Goal: Obtain resource: Download file/media

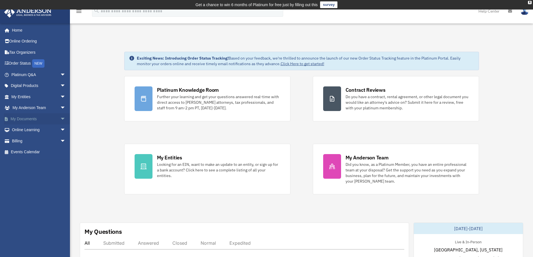
click at [60, 118] on span "arrow_drop_down" at bounding box center [65, 118] width 11 height 11
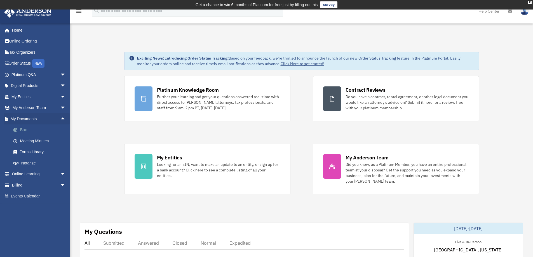
click at [30, 128] on link "Box" at bounding box center [41, 130] width 66 height 11
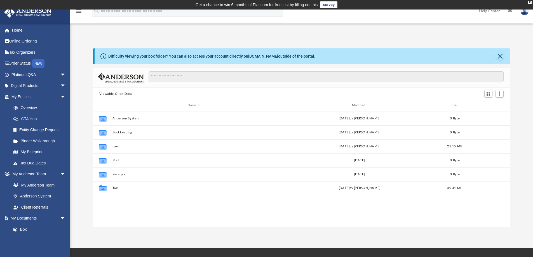
scroll to position [123, 413]
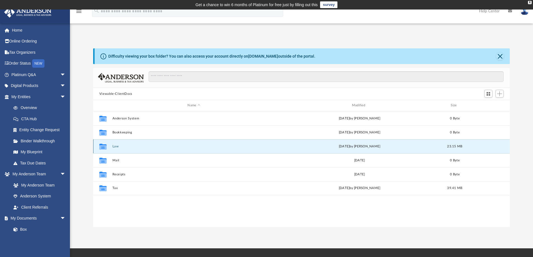
click at [115, 146] on button "Law" at bounding box center [193, 147] width 163 height 4
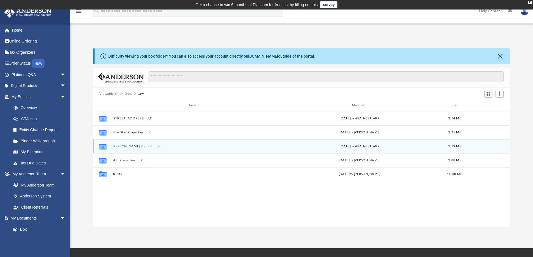
click at [132, 146] on button "[PERSON_NAME] Capital, LLC" at bounding box center [193, 147] width 163 height 4
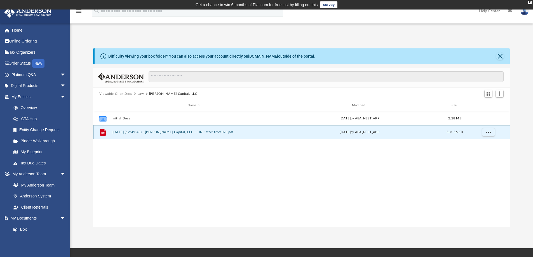
click at [149, 131] on button "[DATE] (12:49:43) - [PERSON_NAME] Capital, LLC - EIN Letter from IRS.pdf" at bounding box center [193, 132] width 163 height 4
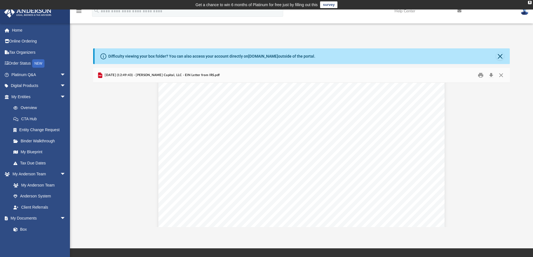
scroll to position [476, 0]
click at [501, 74] on button "Close" at bounding box center [501, 75] width 10 height 9
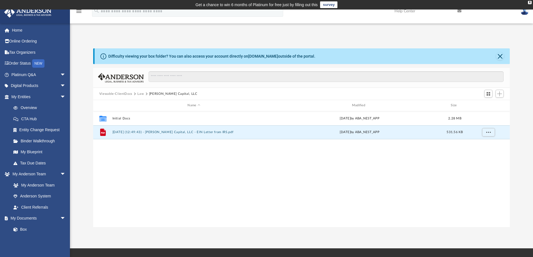
click at [160, 93] on button "[PERSON_NAME] Capital, LLC" at bounding box center [173, 94] width 48 height 5
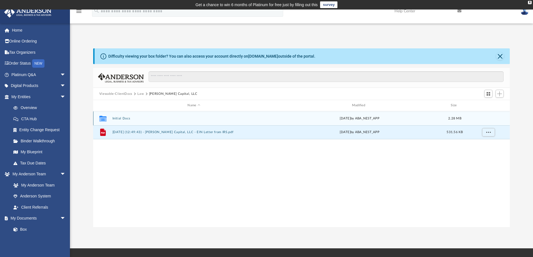
click at [119, 119] on button "Initial Docs" at bounding box center [193, 119] width 163 height 4
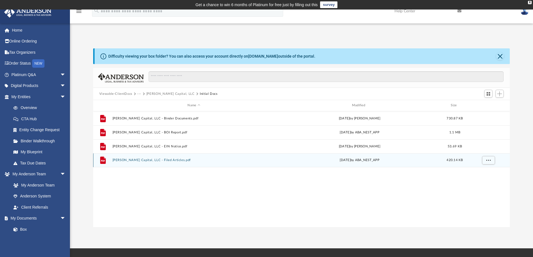
click at [137, 159] on button "[PERSON_NAME] Capital, LLC - Filed Articles.pdf" at bounding box center [193, 160] width 163 height 4
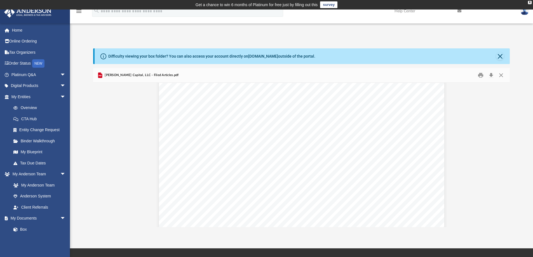
scroll to position [947, 0]
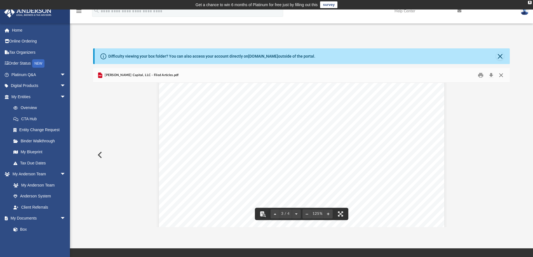
click at [500, 75] on button "Close" at bounding box center [501, 75] width 10 height 9
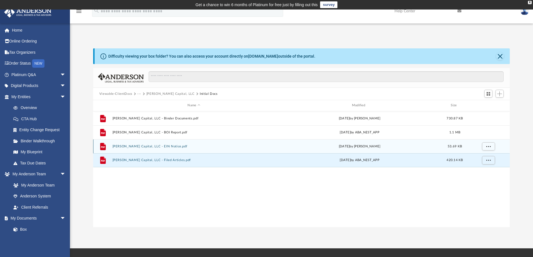
click at [152, 145] on button "[PERSON_NAME] Capital, LLC - EIN Notice.pdf" at bounding box center [193, 147] width 163 height 4
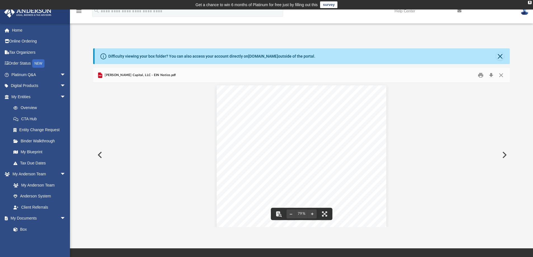
scroll to position [0, 0]
click at [504, 155] on button "Preview" at bounding box center [504, 155] width 12 height 16
click at [99, 153] on button "Preview" at bounding box center [99, 155] width 12 height 16
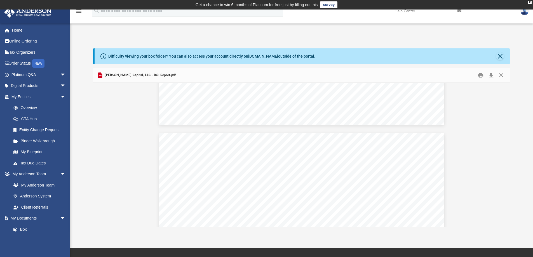
scroll to position [1465, 0]
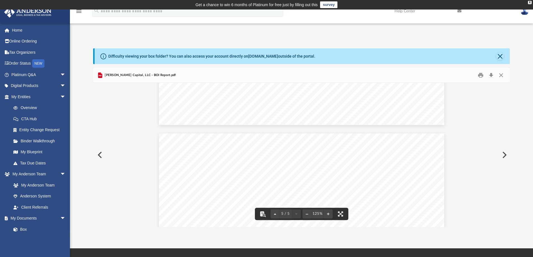
click at [101, 154] on button "Preview" at bounding box center [99, 155] width 12 height 16
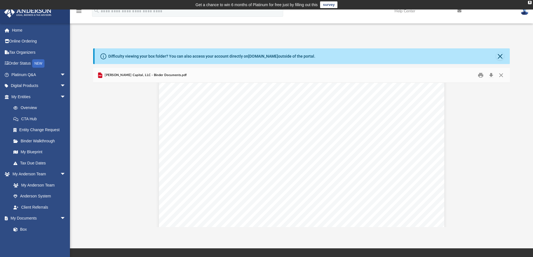
scroll to position [1288, 0]
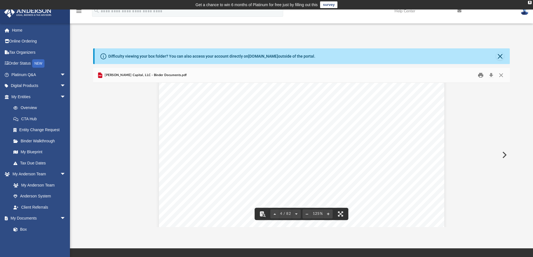
click at [479, 74] on button "Print" at bounding box center [480, 75] width 11 height 9
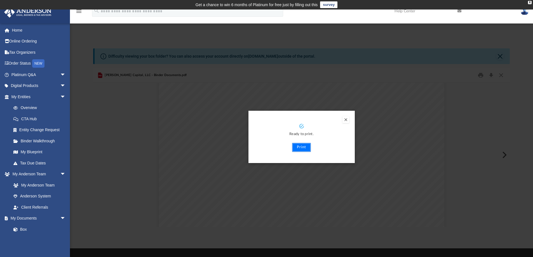
click at [301, 148] on button "Print" at bounding box center [301, 147] width 19 height 9
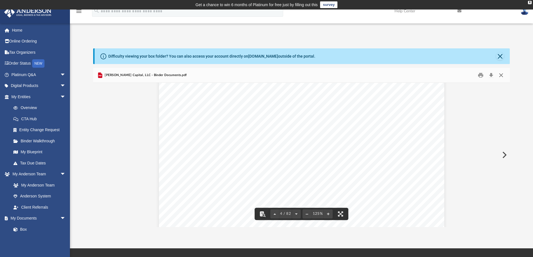
click at [501, 74] on button "Close" at bounding box center [501, 75] width 10 height 9
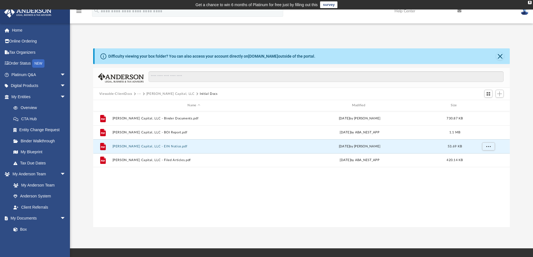
click at [125, 92] on button "Viewable-ClientDocs" at bounding box center [115, 94] width 33 height 5
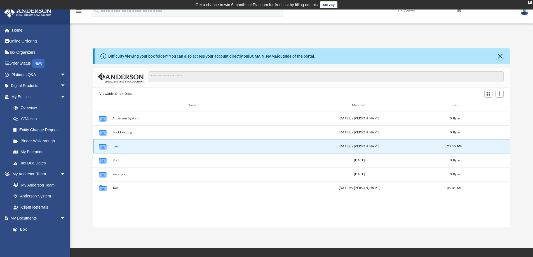
click at [116, 146] on button "Law" at bounding box center [193, 147] width 163 height 4
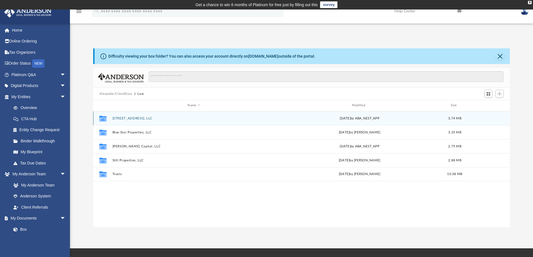
click at [127, 118] on button "[STREET_ADDRESS], LLC" at bounding box center [193, 119] width 163 height 4
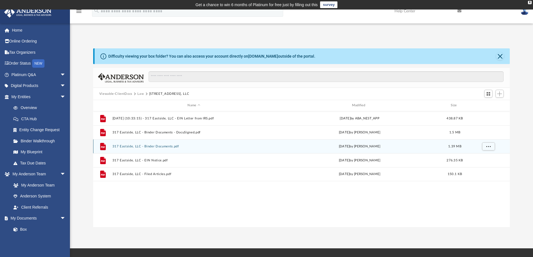
click at [132, 145] on button "317 Eastside, LLC - Binder Documents.pdf" at bounding box center [193, 147] width 163 height 4
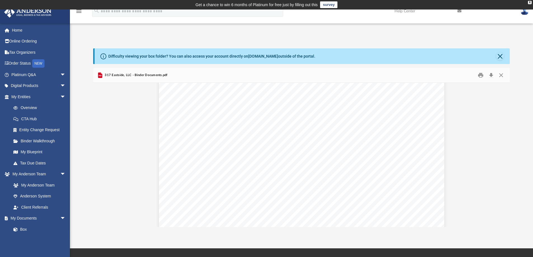
scroll to position [588, 0]
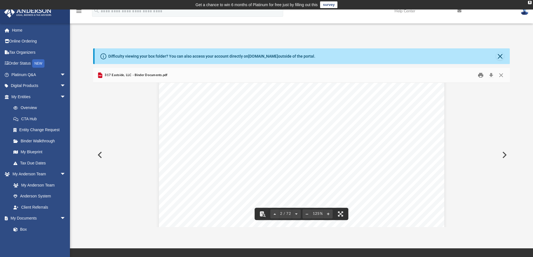
click at [480, 74] on button "Print" at bounding box center [480, 75] width 11 height 9
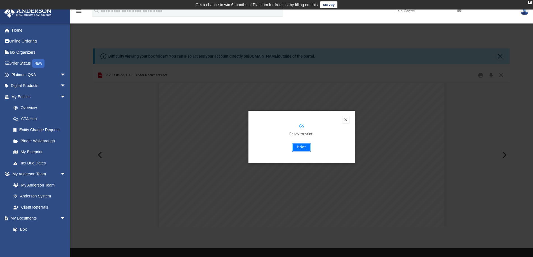
click at [300, 146] on button "Print" at bounding box center [301, 147] width 19 height 9
